Goal: Task Accomplishment & Management: Use online tool/utility

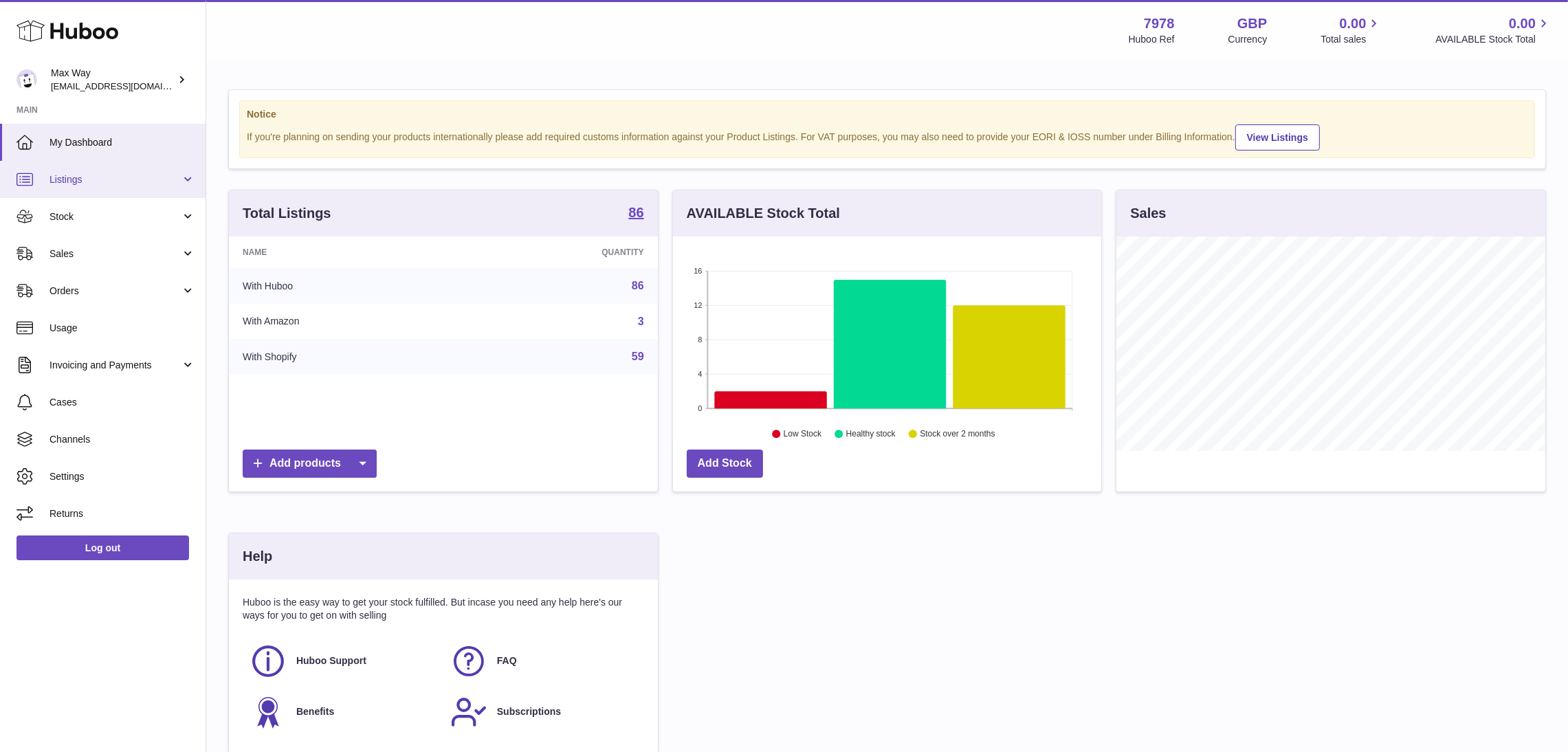
scroll to position [214, 429]
click at [72, 251] on span "Sales" at bounding box center [114, 253] width 131 height 13
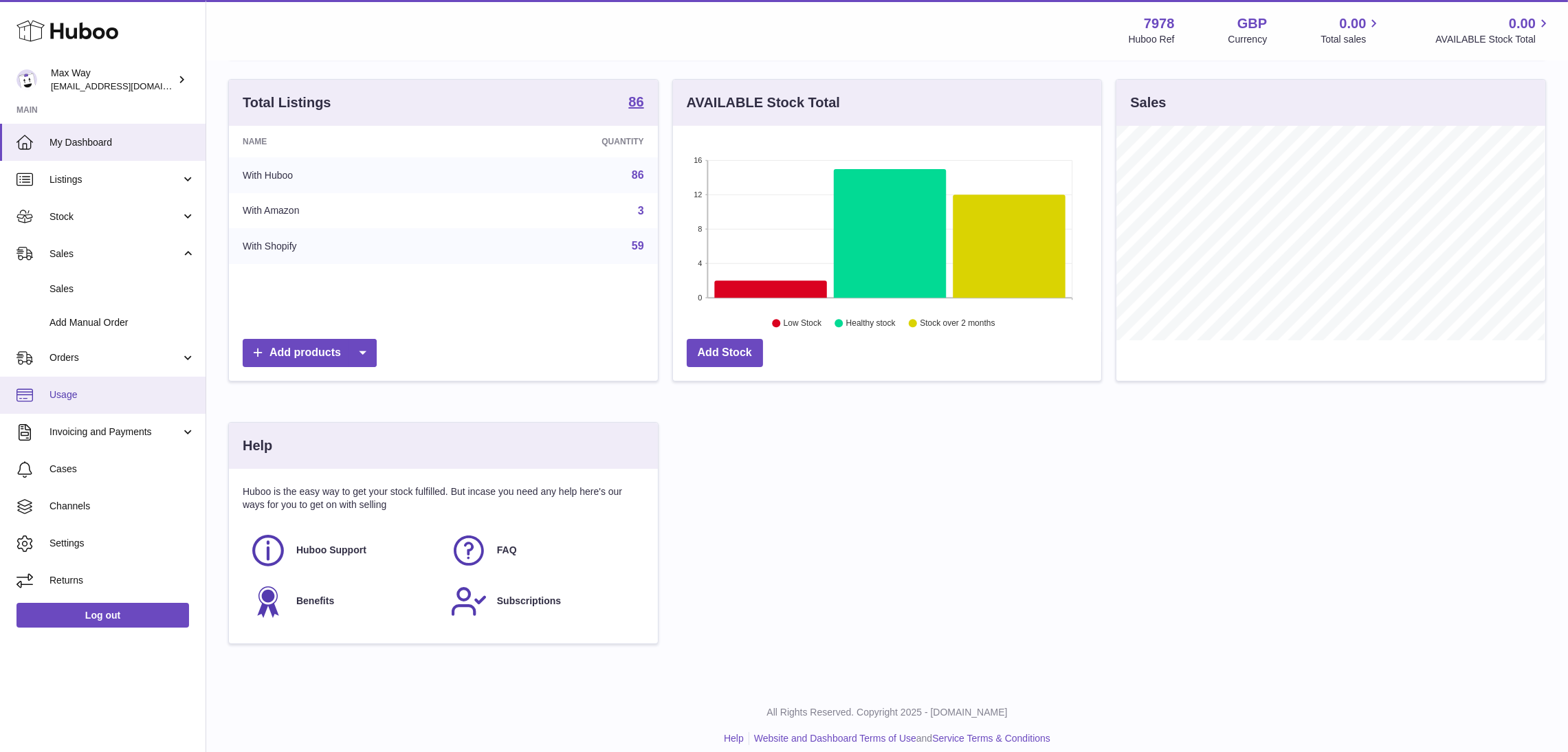
scroll to position [0, 0]
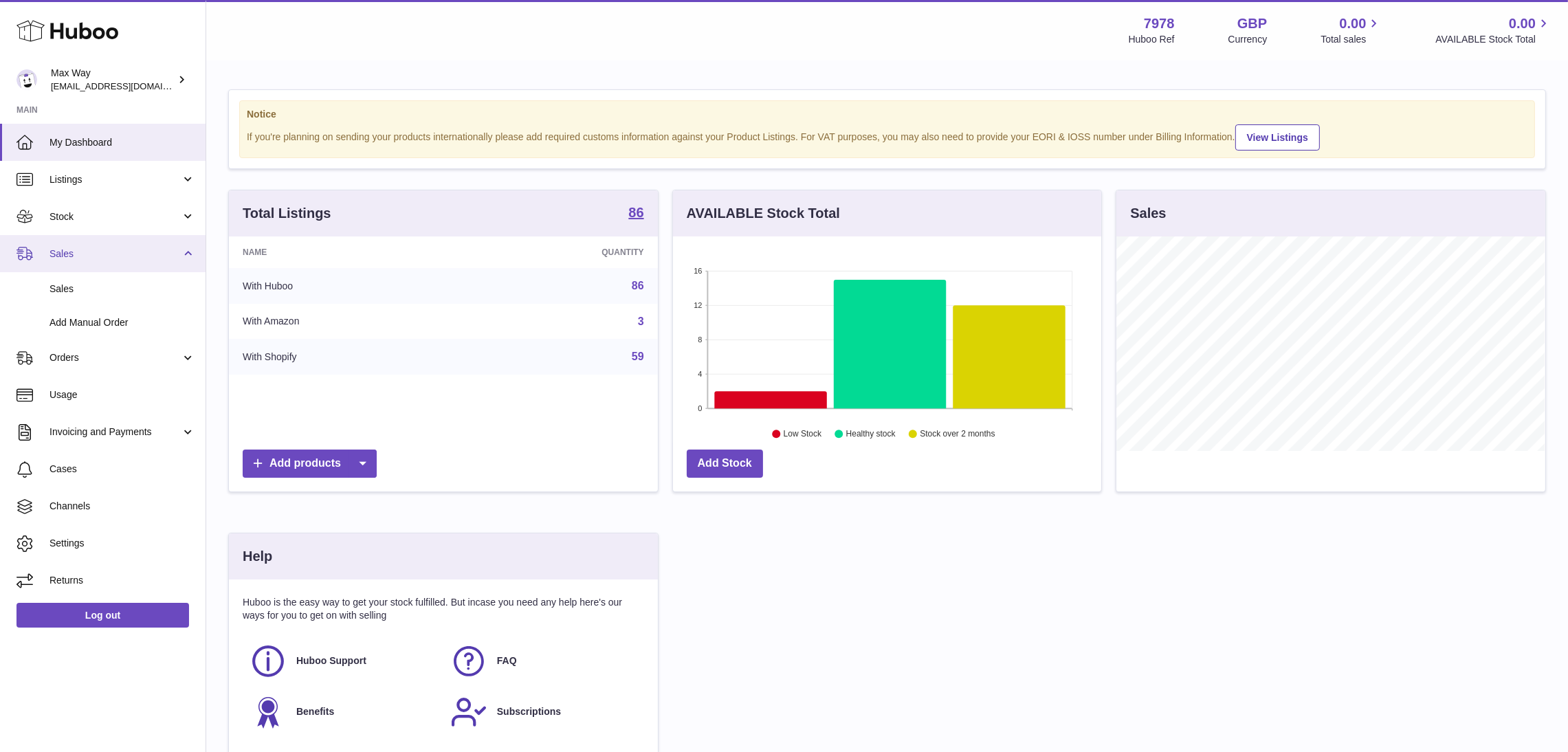
click at [65, 255] on span "Sales" at bounding box center [114, 253] width 131 height 13
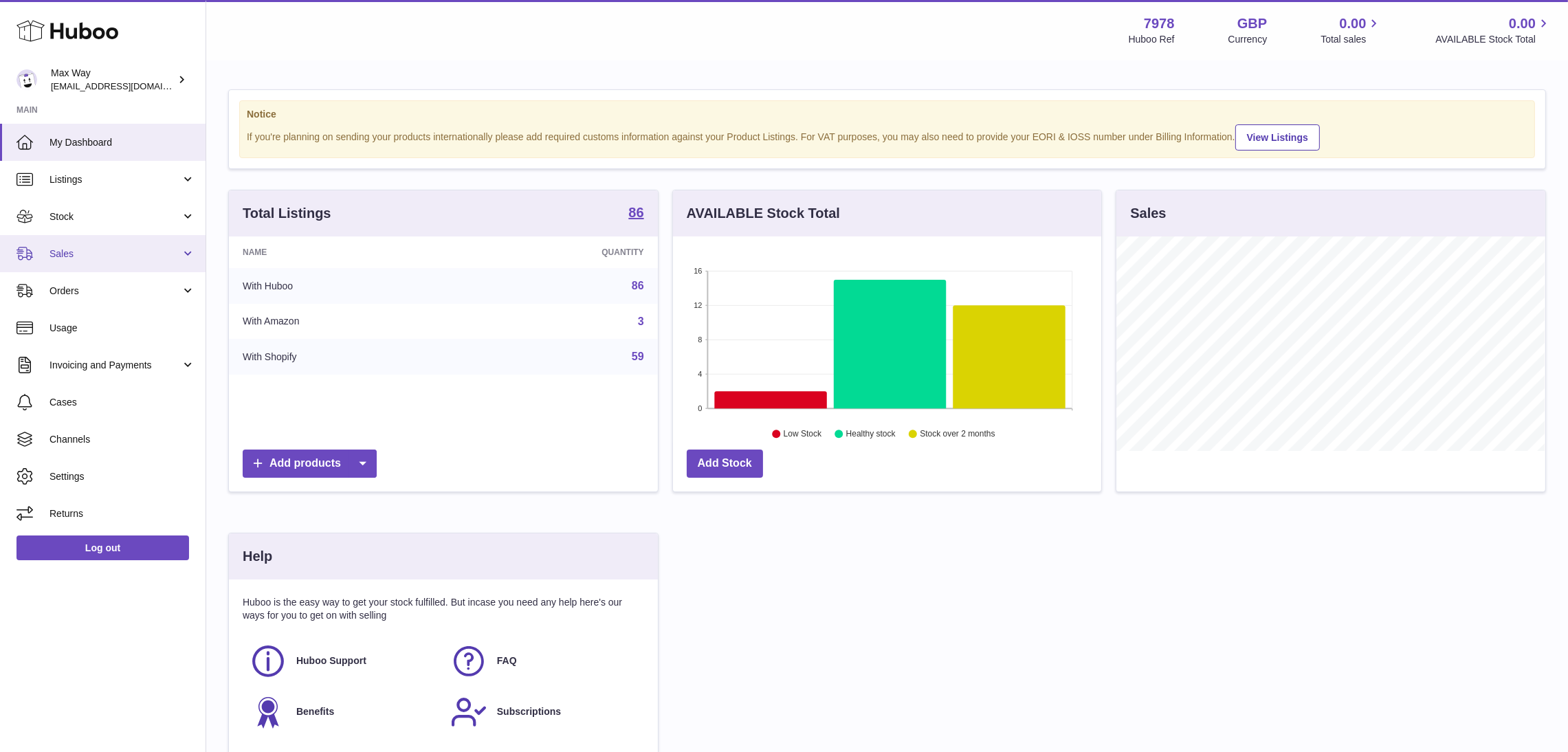
click at [64, 255] on span "Sales" at bounding box center [114, 253] width 131 height 13
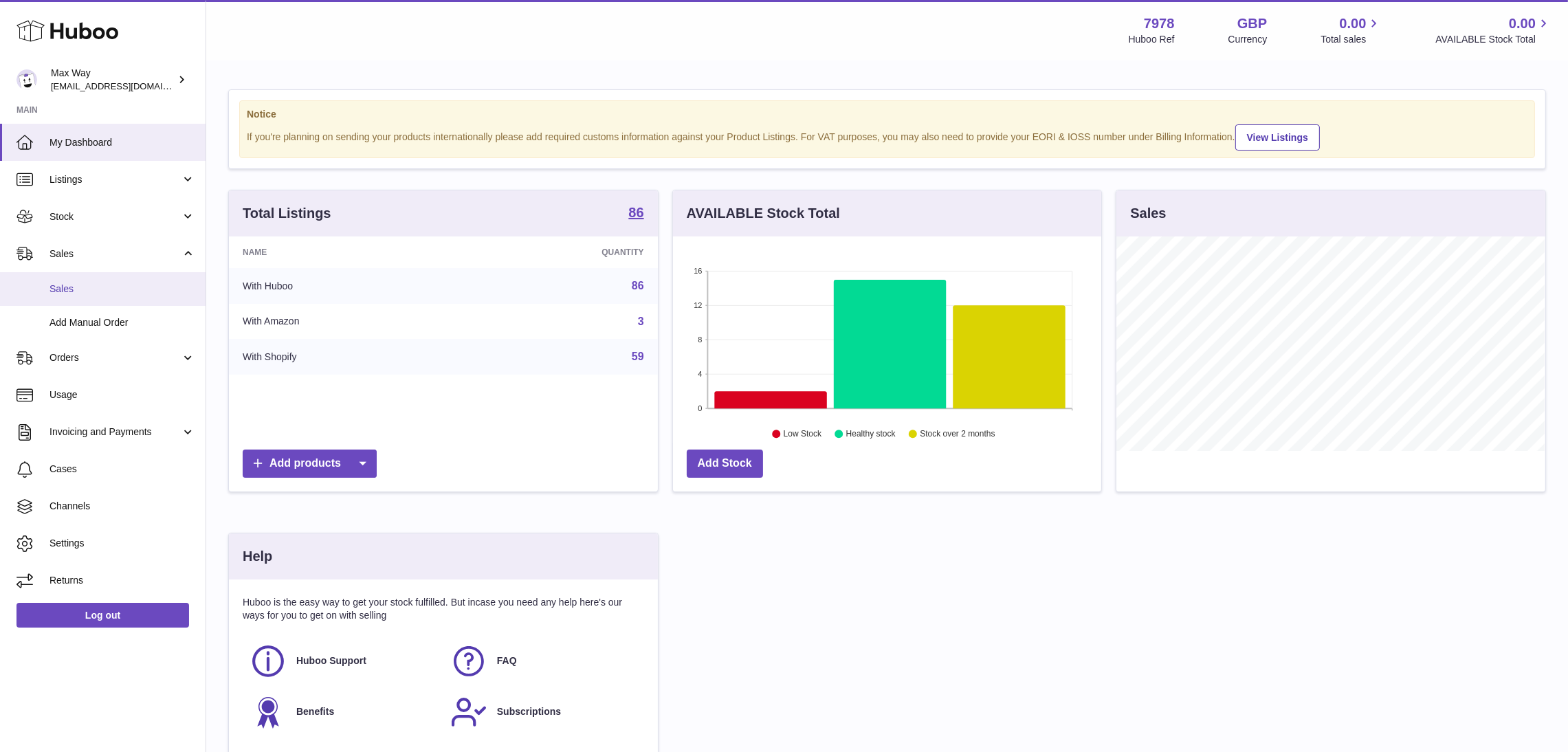
click at [60, 288] on span "Sales" at bounding box center [122, 288] width 146 height 13
click at [76, 292] on span "Sales" at bounding box center [122, 288] width 146 height 13
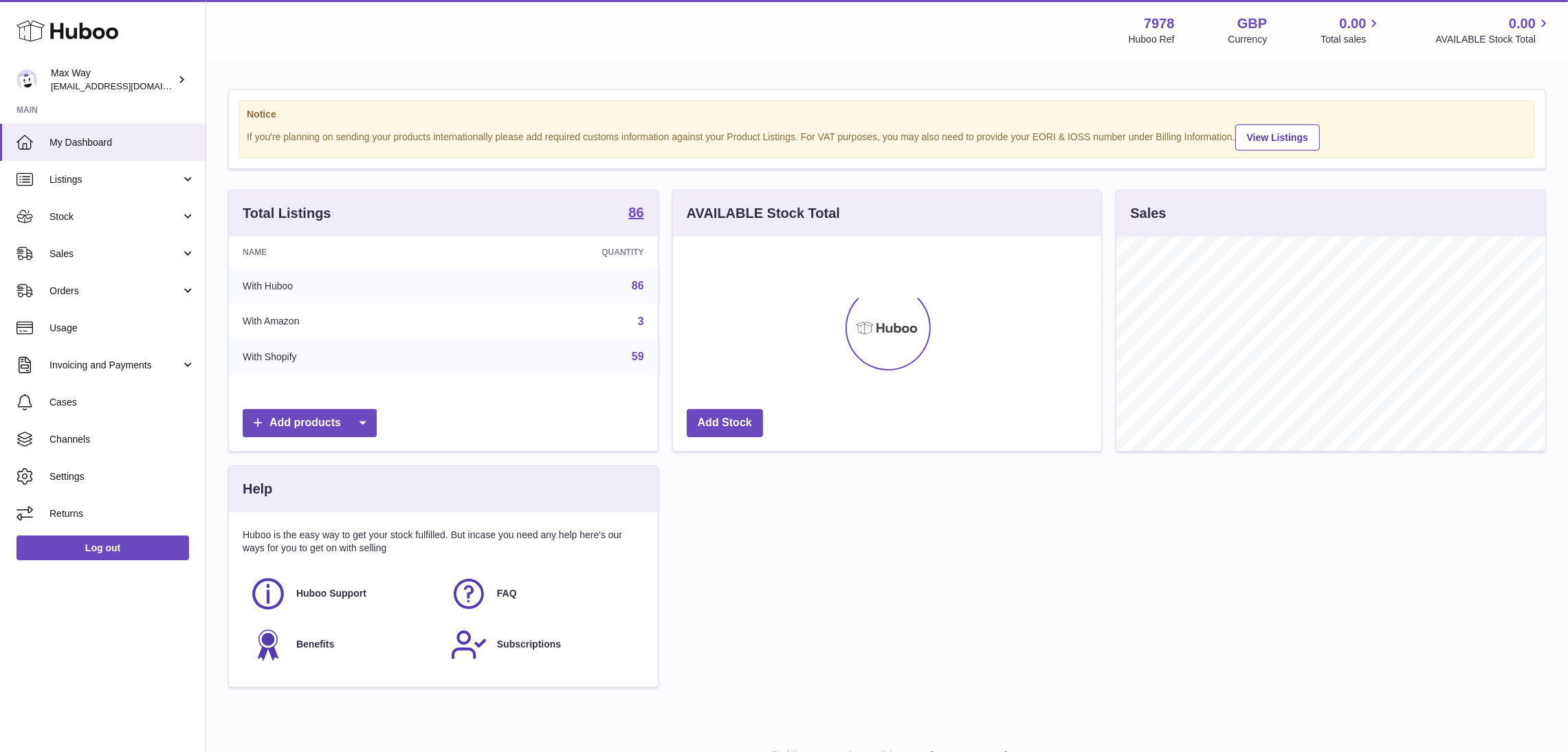
scroll to position [214, 429]
click at [96, 248] on span "Sales" at bounding box center [114, 253] width 131 height 13
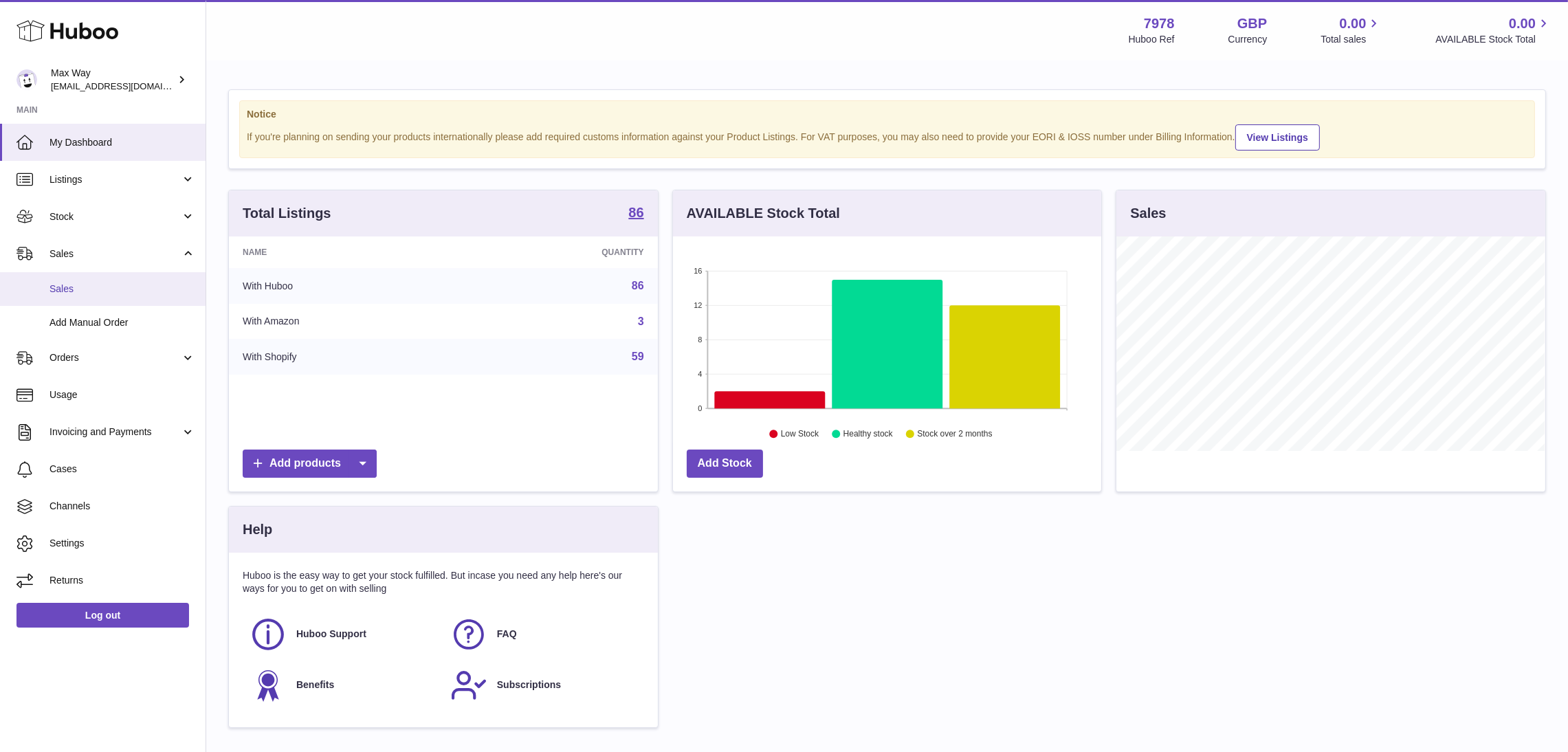
click at [98, 291] on span "Sales" at bounding box center [122, 288] width 146 height 13
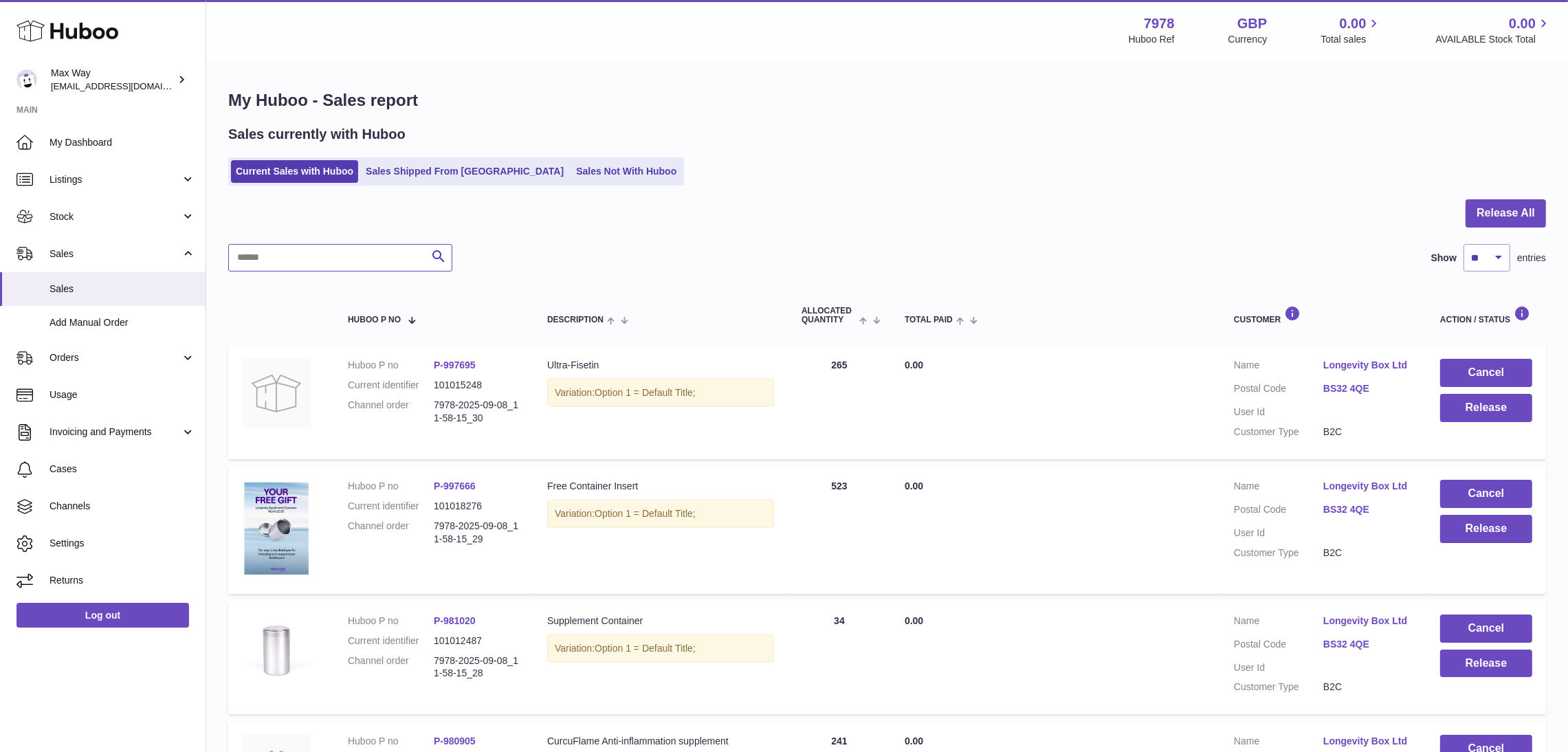
click at [310, 252] on input "text" at bounding box center [340, 257] width 224 height 27
paste input "**********"
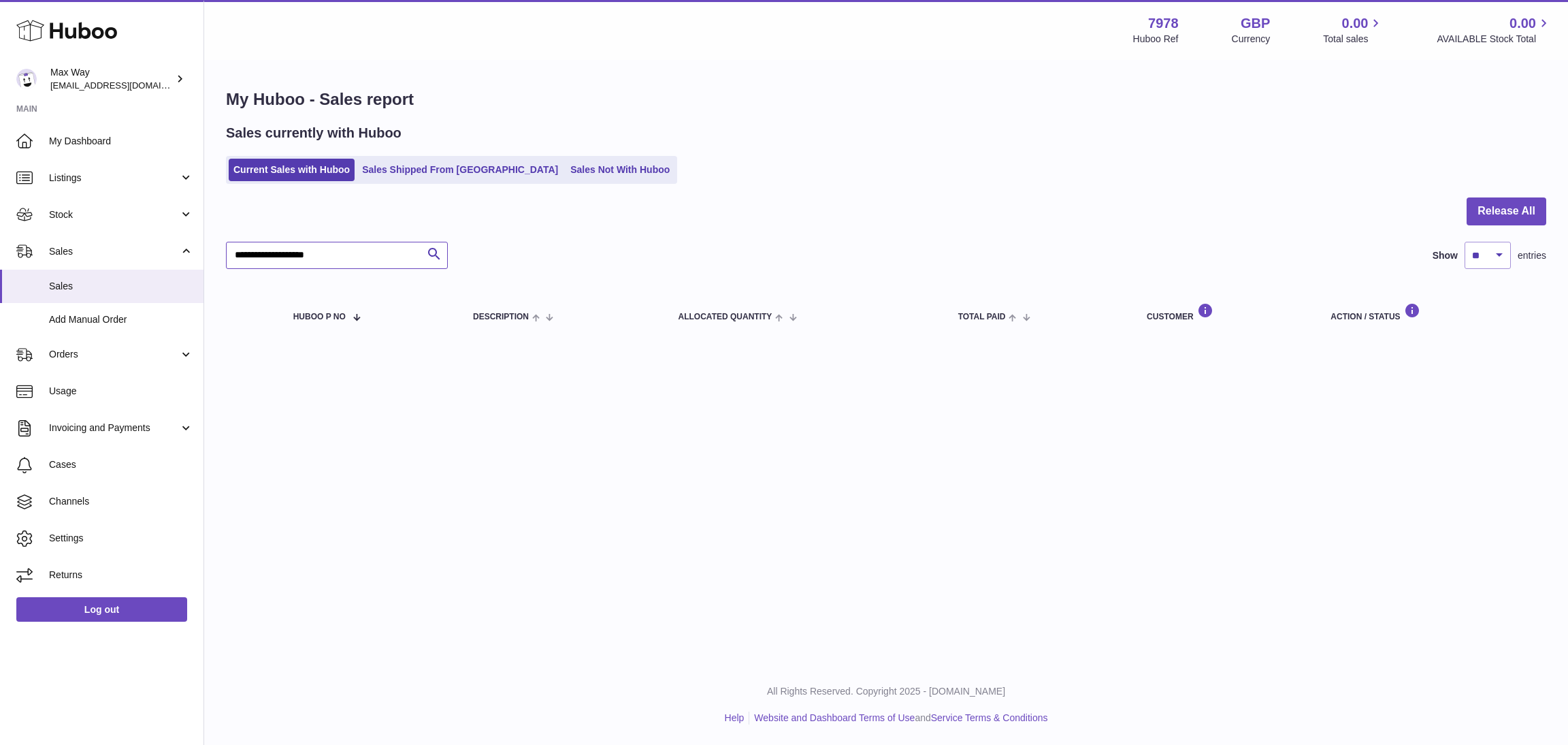
type input "**********"
